Goal: Check status: Check status

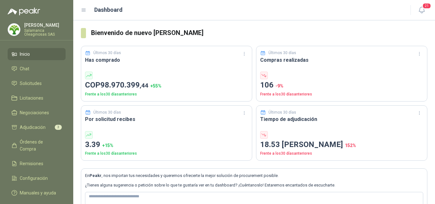
click at [47, 55] on li "Inicio" at bounding box center [36, 54] width 50 height 7
click at [46, 87] on li "Solicitudes" at bounding box center [36, 83] width 50 height 7
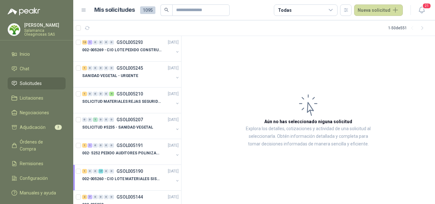
click at [38, 29] on p "Salamanca Oleaginosas SAS" at bounding box center [44, 33] width 41 height 8
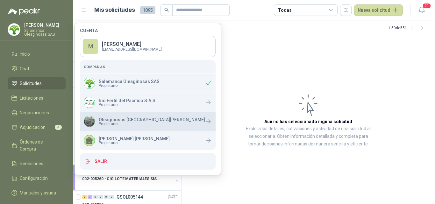
click at [122, 118] on p "Oleaginosas [GEOGRAPHIC_DATA][PERSON_NAME]" at bounding box center [152, 120] width 106 height 4
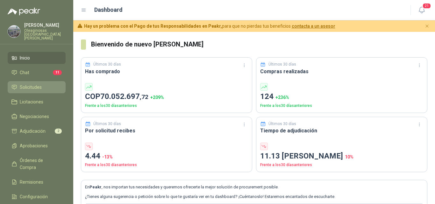
click at [45, 84] on li "Solicitudes" at bounding box center [36, 87] width 50 height 7
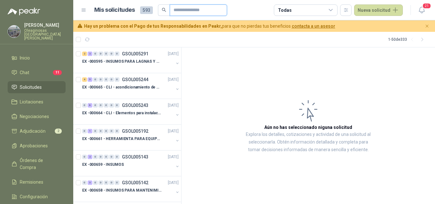
click at [189, 12] on input "text" at bounding box center [196, 10] width 45 height 11
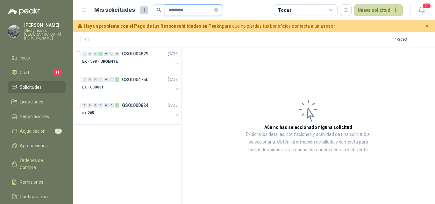
type input "*********"
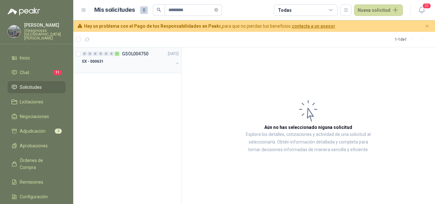
click at [138, 68] on div at bounding box center [127, 67] width 91 height 5
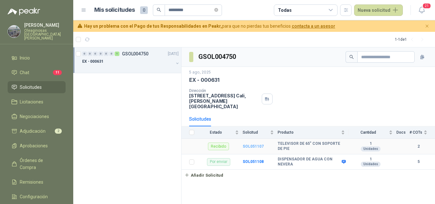
click at [262, 144] on b "SOL051107" at bounding box center [253, 146] width 21 height 4
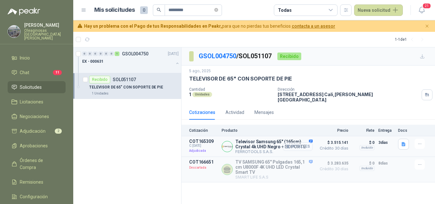
click at [303, 142] on button "Detalles" at bounding box center [298, 146] width 30 height 9
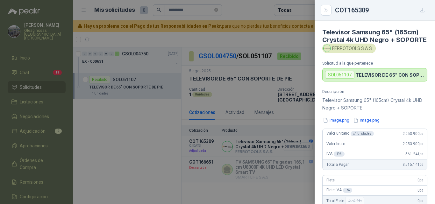
scroll to position [155, 0]
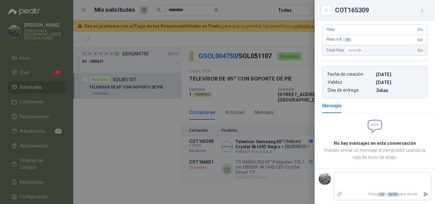
click at [303, 142] on div at bounding box center [217, 102] width 435 height 204
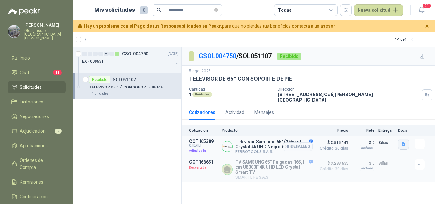
click at [405, 142] on icon "button" at bounding box center [403, 144] width 5 height 5
click at [396, 126] on button "image.png" at bounding box center [391, 126] width 28 height 7
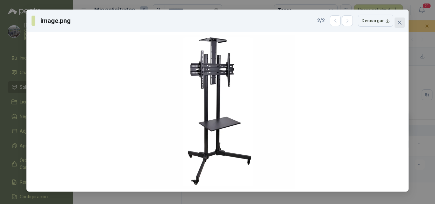
click at [401, 25] on button "Close" at bounding box center [400, 23] width 10 height 10
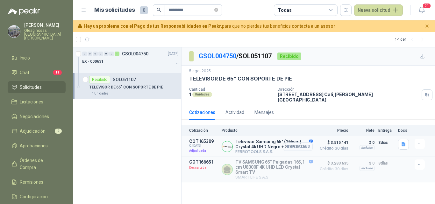
click at [303, 143] on button "Detalles" at bounding box center [298, 146] width 30 height 9
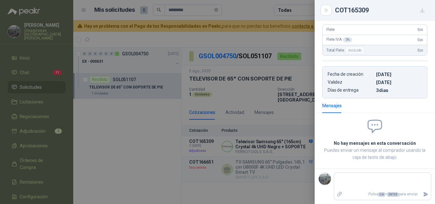
click at [302, 150] on div at bounding box center [217, 102] width 435 height 204
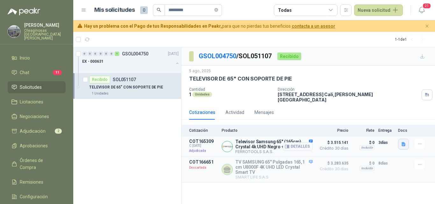
click at [404, 142] on icon "button" at bounding box center [404, 144] width 4 height 4
click at [298, 142] on button "Detalles" at bounding box center [298, 146] width 30 height 9
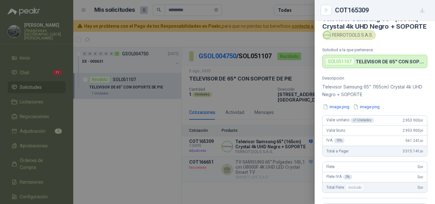
scroll to position [0, 0]
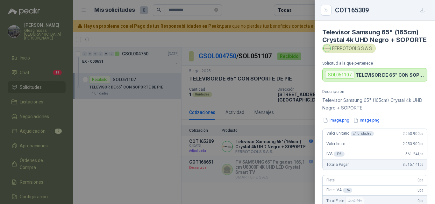
click at [296, 140] on div at bounding box center [217, 102] width 435 height 204
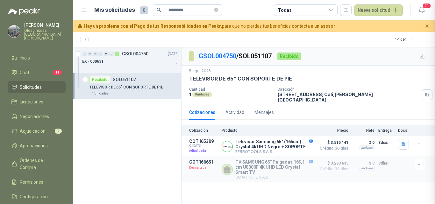
scroll to position [158, 0]
click at [297, 142] on button "Detalles" at bounding box center [298, 146] width 30 height 9
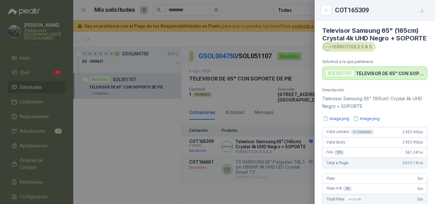
scroll to position [0, 0]
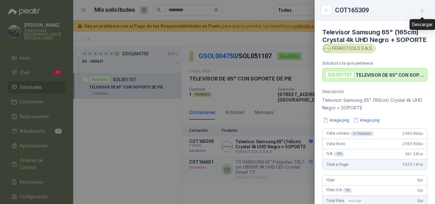
click at [424, 11] on icon "button" at bounding box center [422, 10] width 5 height 5
click at [286, 111] on div at bounding box center [217, 102] width 435 height 204
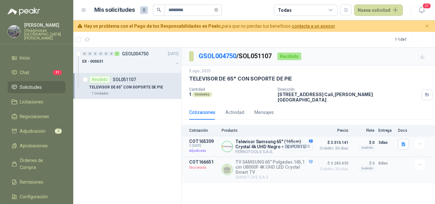
click at [297, 144] on button "Detalles" at bounding box center [298, 146] width 30 height 9
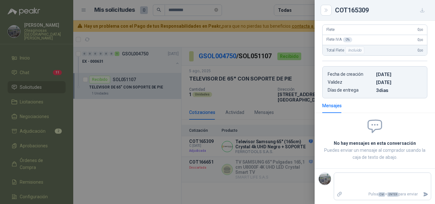
click at [302, 147] on div at bounding box center [217, 102] width 435 height 204
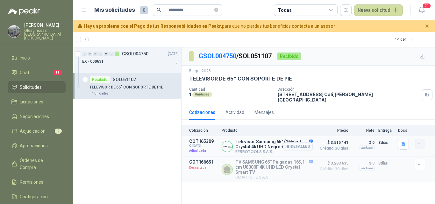
click at [419, 141] on icon "button" at bounding box center [419, 143] width 5 height 5
click at [399, 140] on button "button" at bounding box center [403, 144] width 11 height 11
click at [391, 128] on button "image.png" at bounding box center [391, 126] width 28 height 7
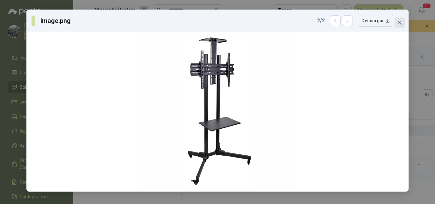
click at [402, 23] on span "Close" at bounding box center [400, 22] width 10 height 5
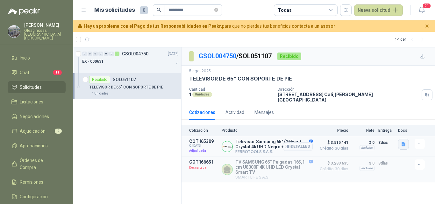
click at [402, 142] on icon "button" at bounding box center [404, 144] width 4 height 4
click at [386, 119] on button "image.png" at bounding box center [391, 119] width 28 height 7
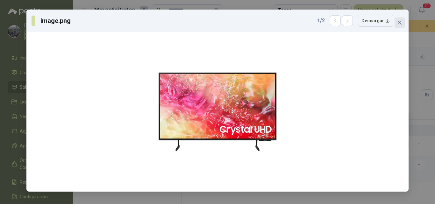
click at [400, 23] on icon "close" at bounding box center [400, 23] width 4 height 4
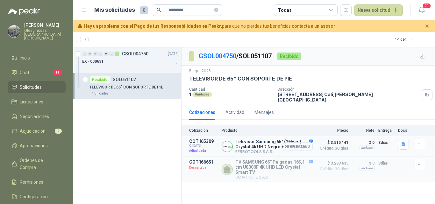
click at [300, 143] on button "Detalles" at bounding box center [298, 146] width 30 height 9
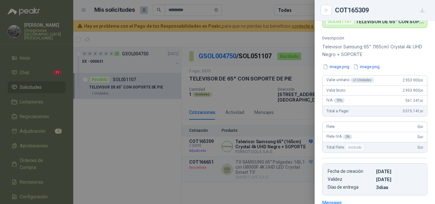
scroll to position [64, 0]
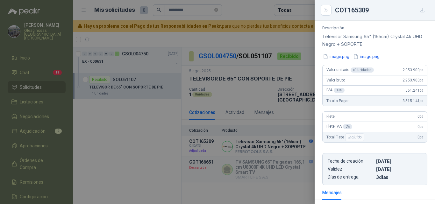
click at [302, 146] on div at bounding box center [217, 102] width 435 height 204
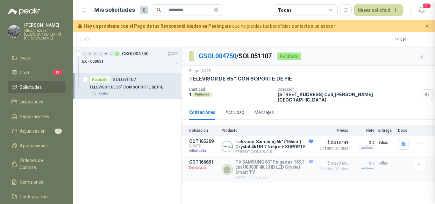
scroll to position [158, 0]
click at [309, 143] on button "Detalles" at bounding box center [298, 146] width 30 height 9
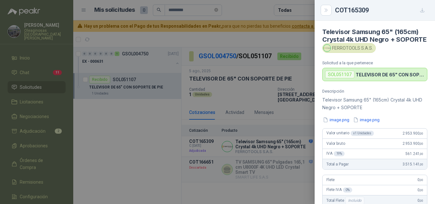
scroll to position [0, 0]
click at [366, 124] on button "image.png" at bounding box center [367, 120] width 28 height 7
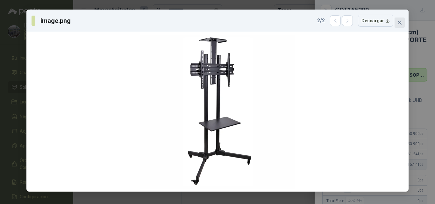
click at [401, 22] on icon "close" at bounding box center [399, 22] width 5 height 5
